Goal: Transaction & Acquisition: Purchase product/service

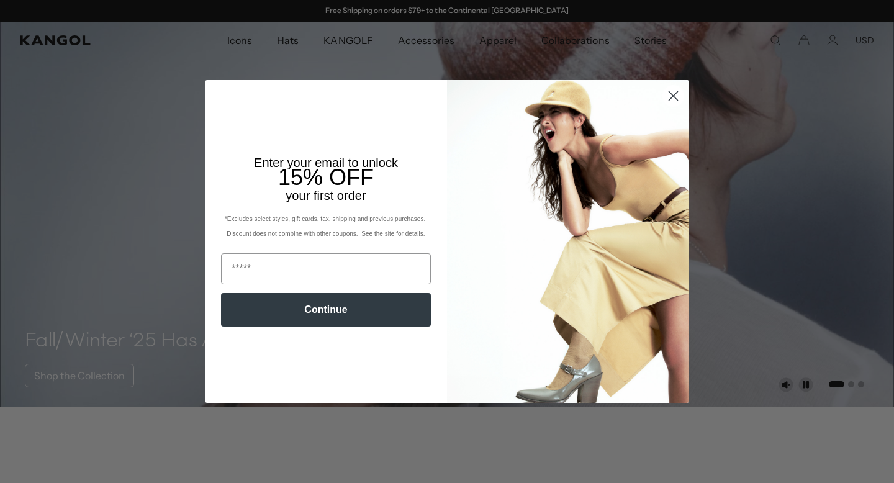
click at [670, 97] on circle "Close dialog" at bounding box center [673, 96] width 20 height 20
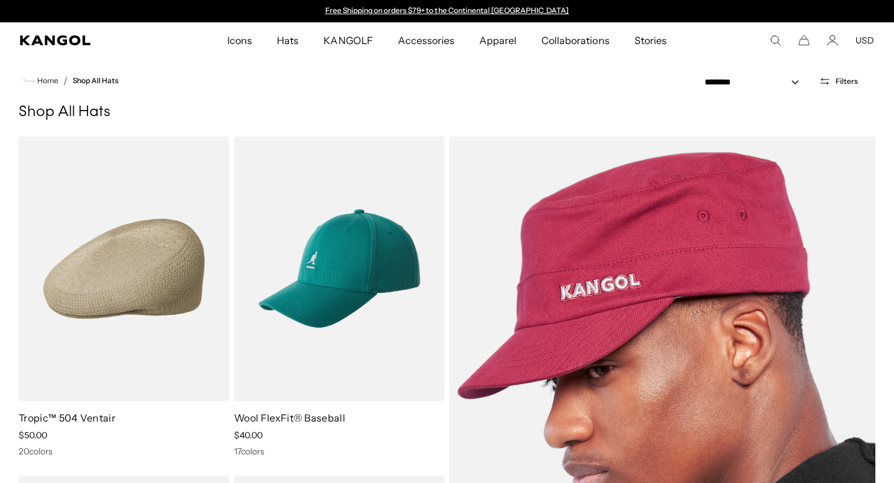
click at [548, 186] on img at bounding box center [662, 438] width 426 height 603
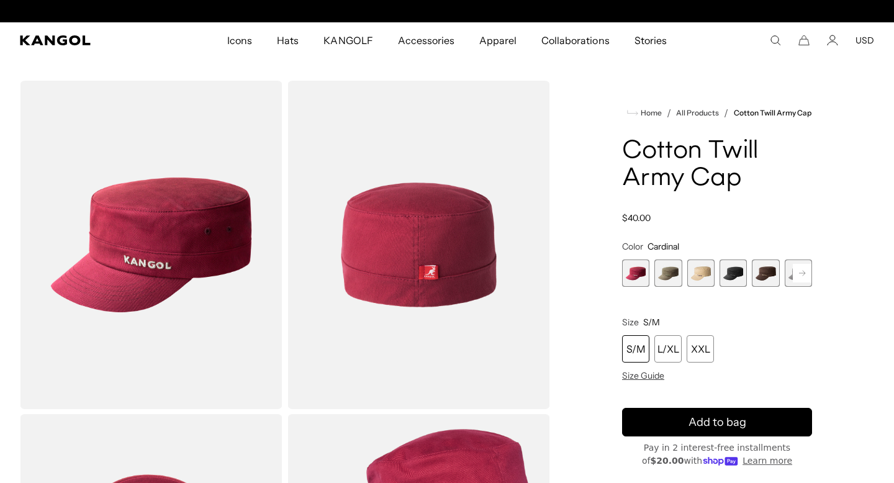
scroll to position [0, 256]
